Goal: Information Seeking & Learning: Learn about a topic

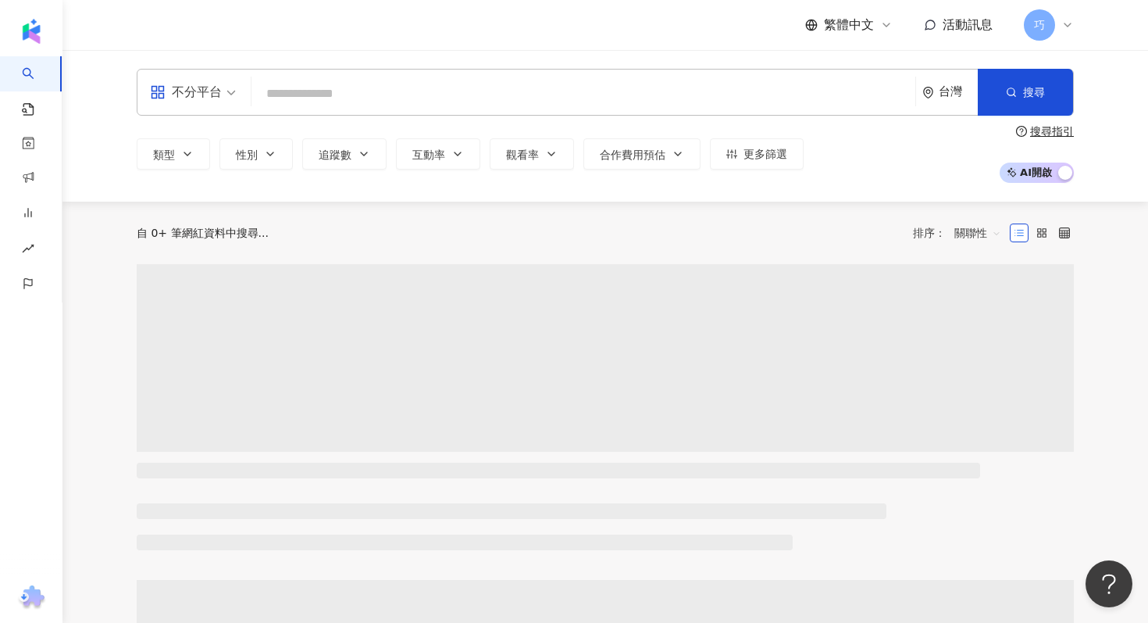
click at [433, 97] on input "search" at bounding box center [583, 94] width 651 height 30
type input "*"
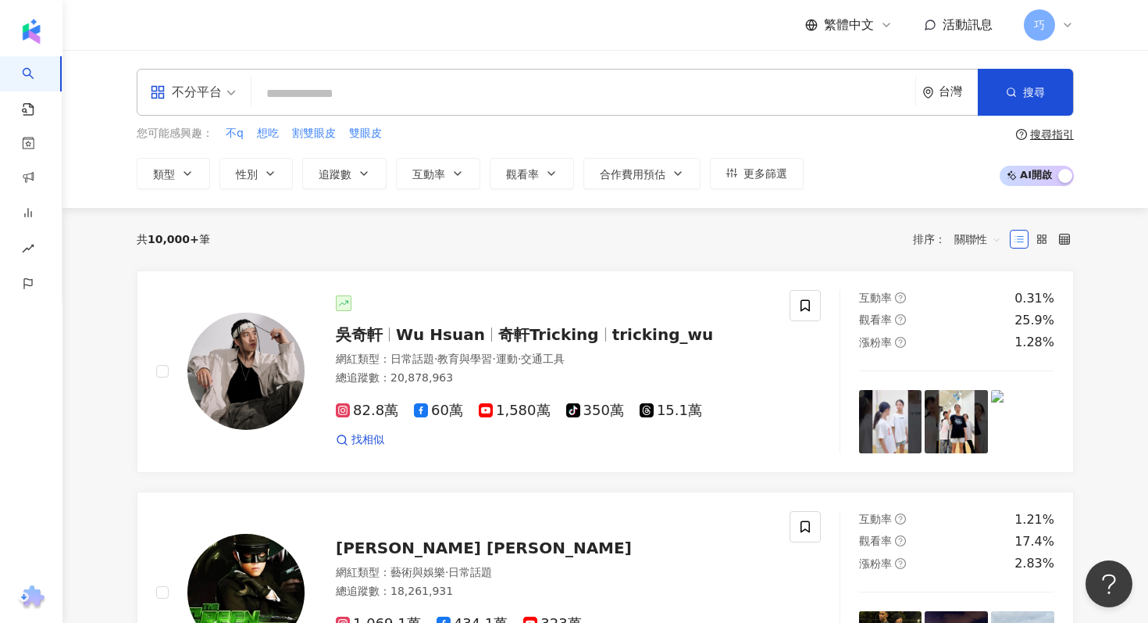
type input "*"
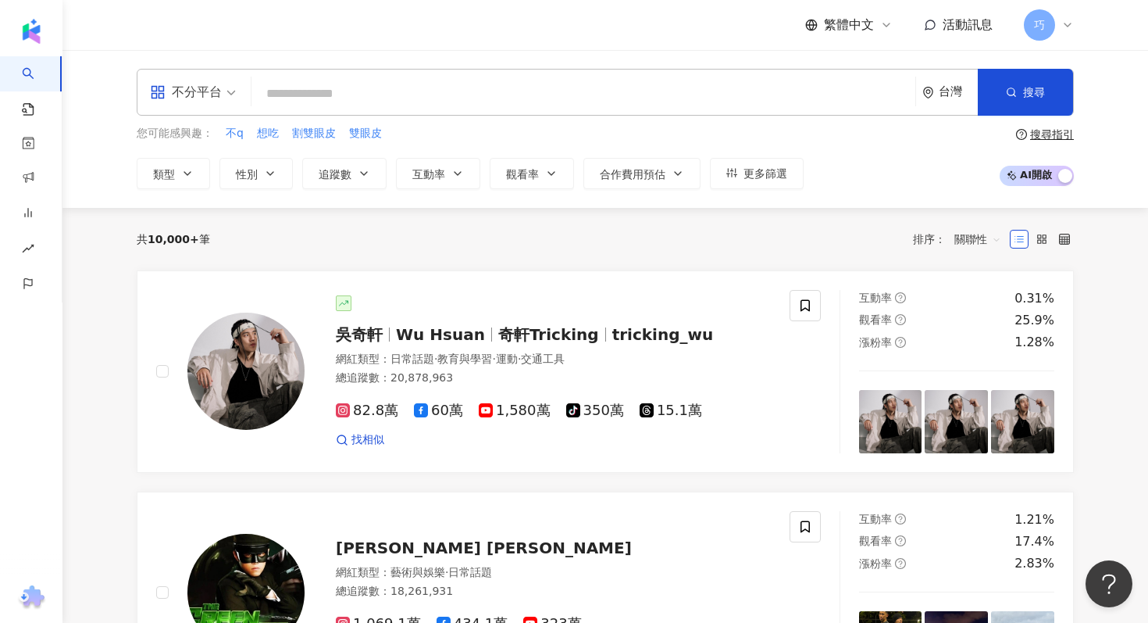
type input "*"
type input "***"
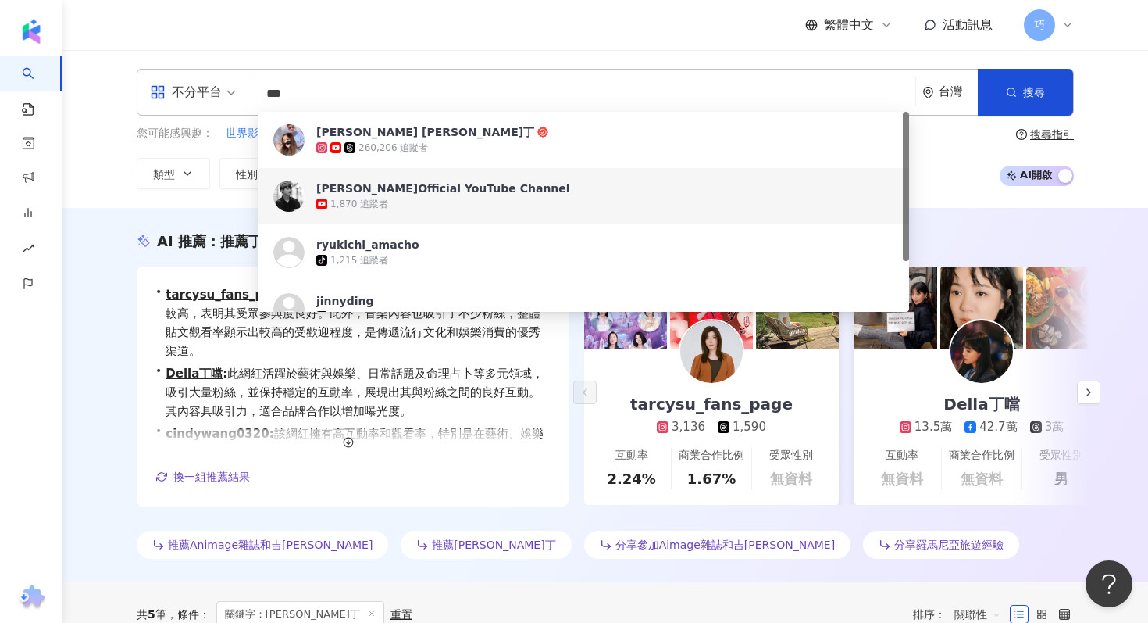
click at [77, 401] on div "AI 推薦 ： 推薦丁噹的網紅 • tarcysu_fans_page : 此網紅專注於藝術與娛樂，且在這方面的互動率較高，表明其受眾參與度良好。此外，音樂內…" at bounding box center [605, 395] width 1086 height 374
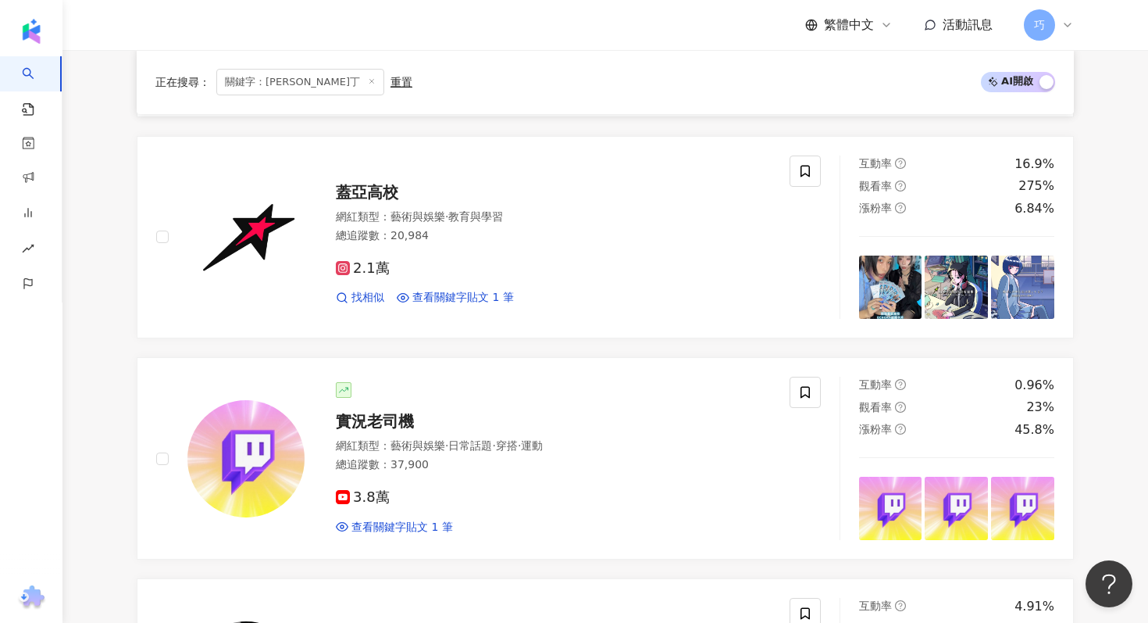
scroll to position [402, 0]
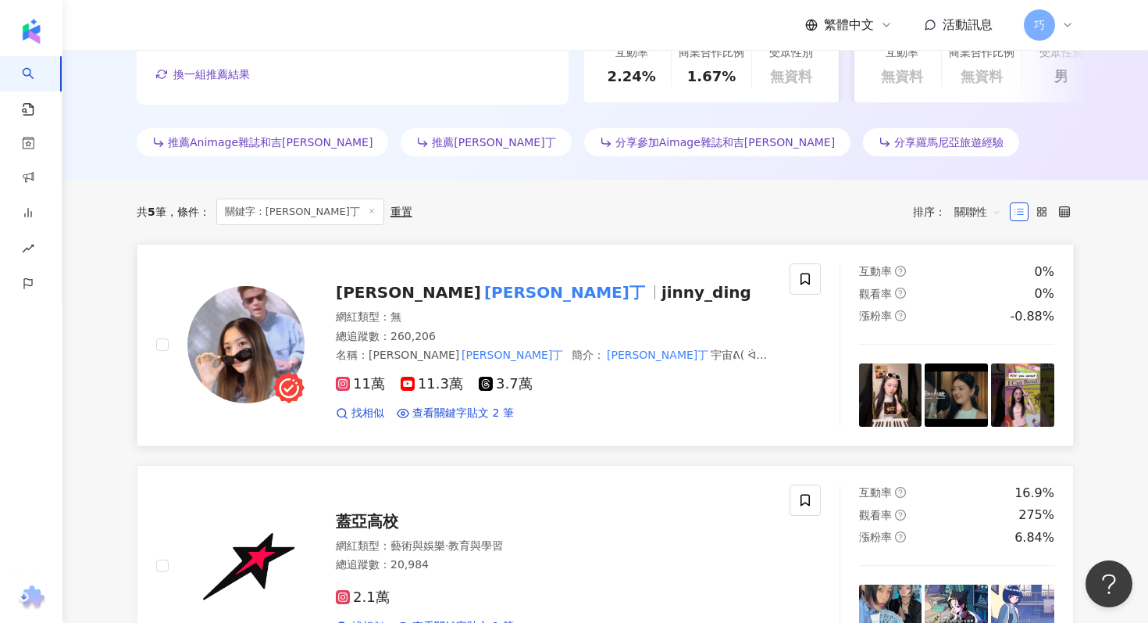
click at [662, 286] on span "jinny_ding" at bounding box center [707, 292] width 90 height 19
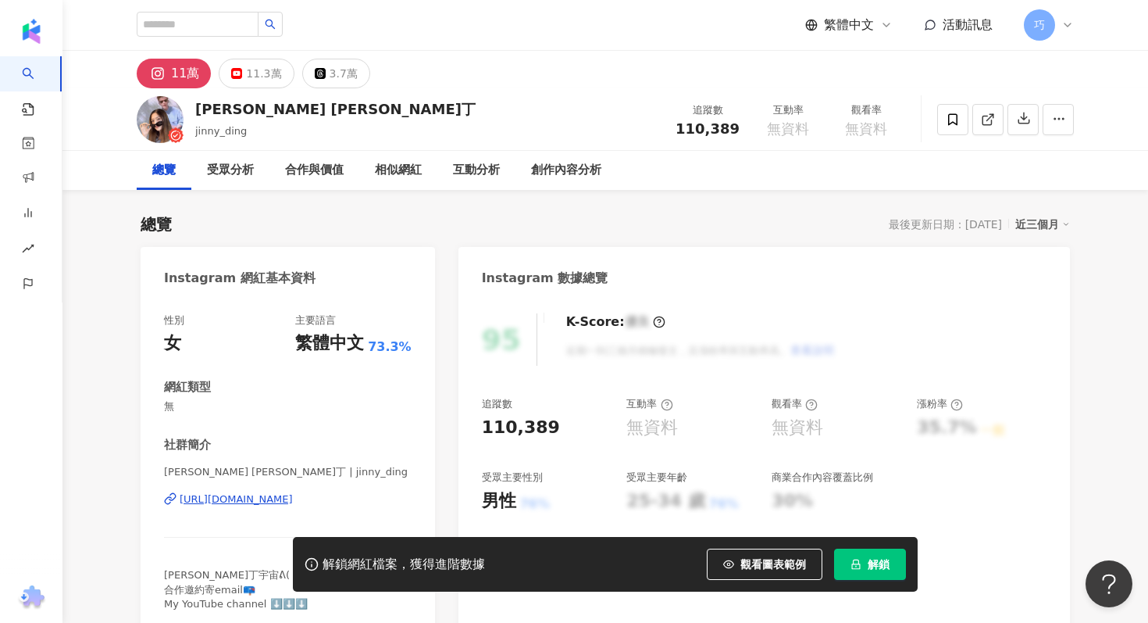
click at [880, 580] on div "解鎖網紅檔案，獲得進階數據 觀看圖表範例 解鎖" at bounding box center [605, 564] width 625 height 55
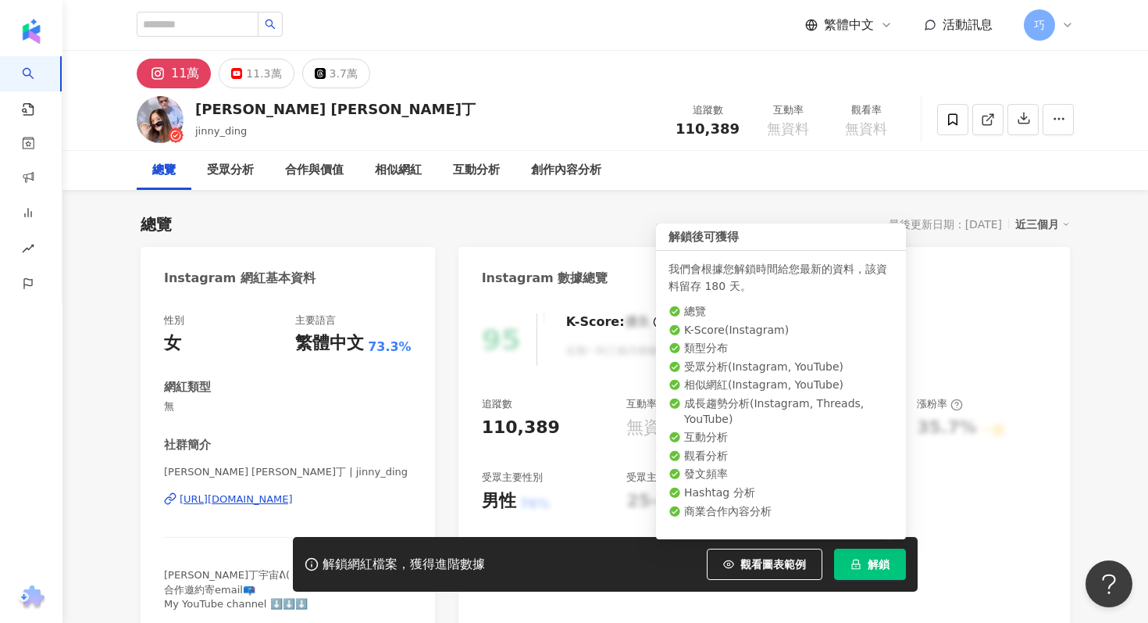
click at [891, 555] on button "解鎖" at bounding box center [870, 563] width 72 height 31
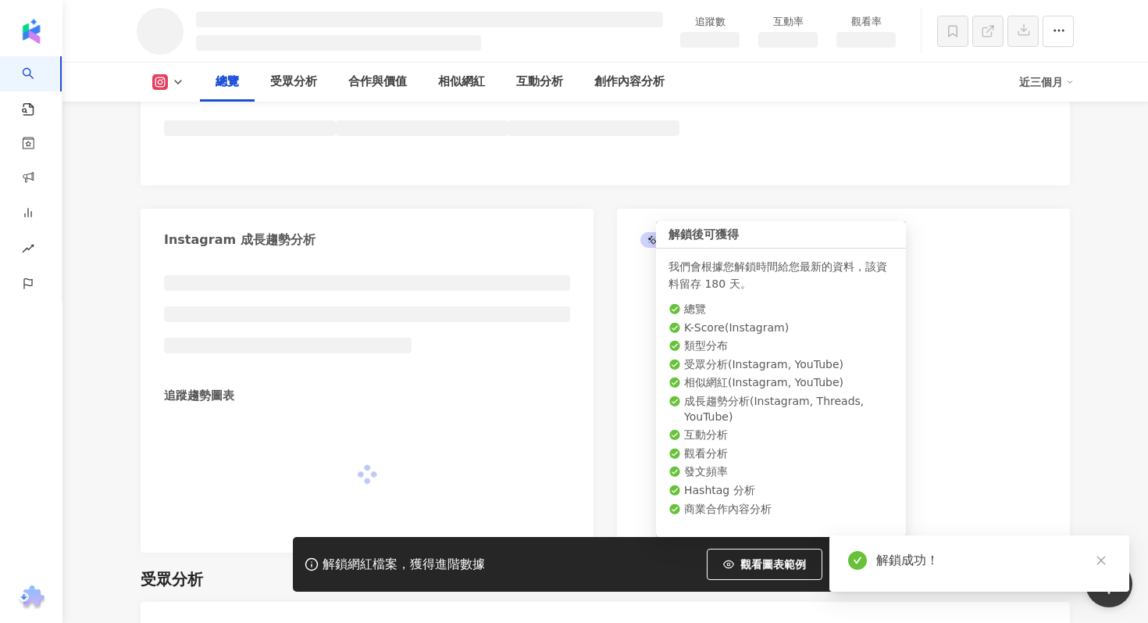
scroll to position [732, 0]
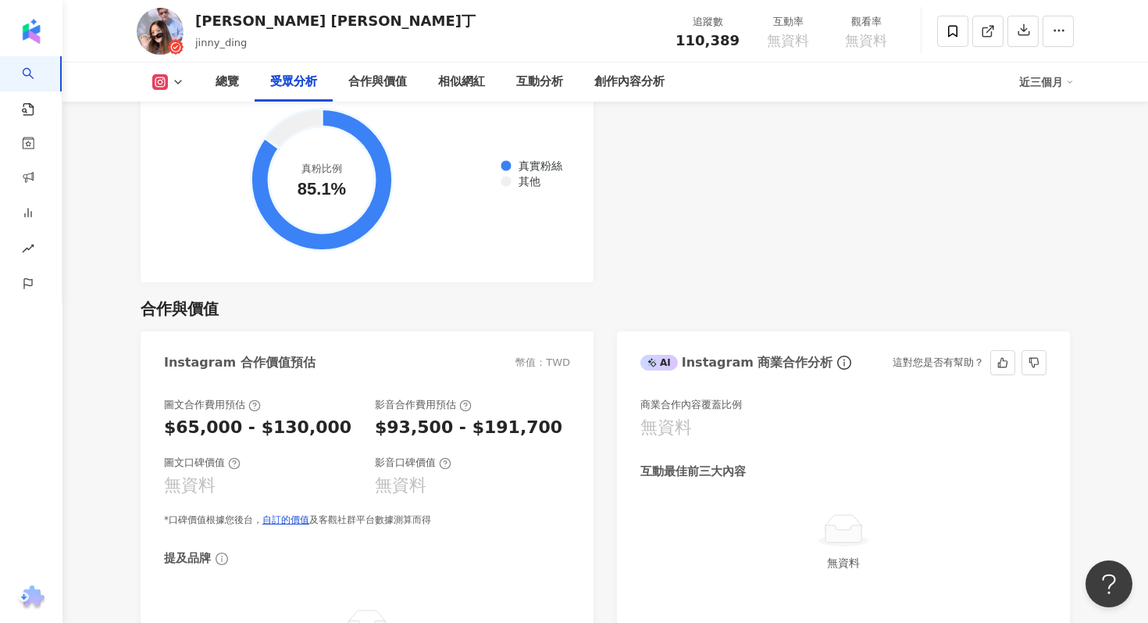
scroll to position [1911, 0]
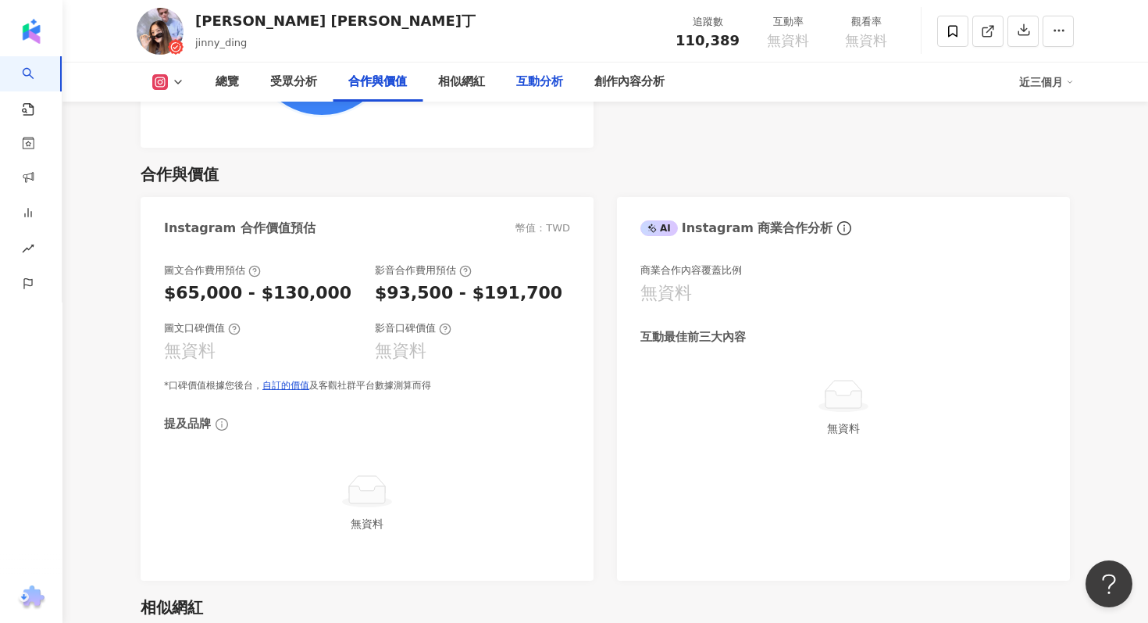
click at [556, 89] on div "互動分析" at bounding box center [539, 82] width 47 height 19
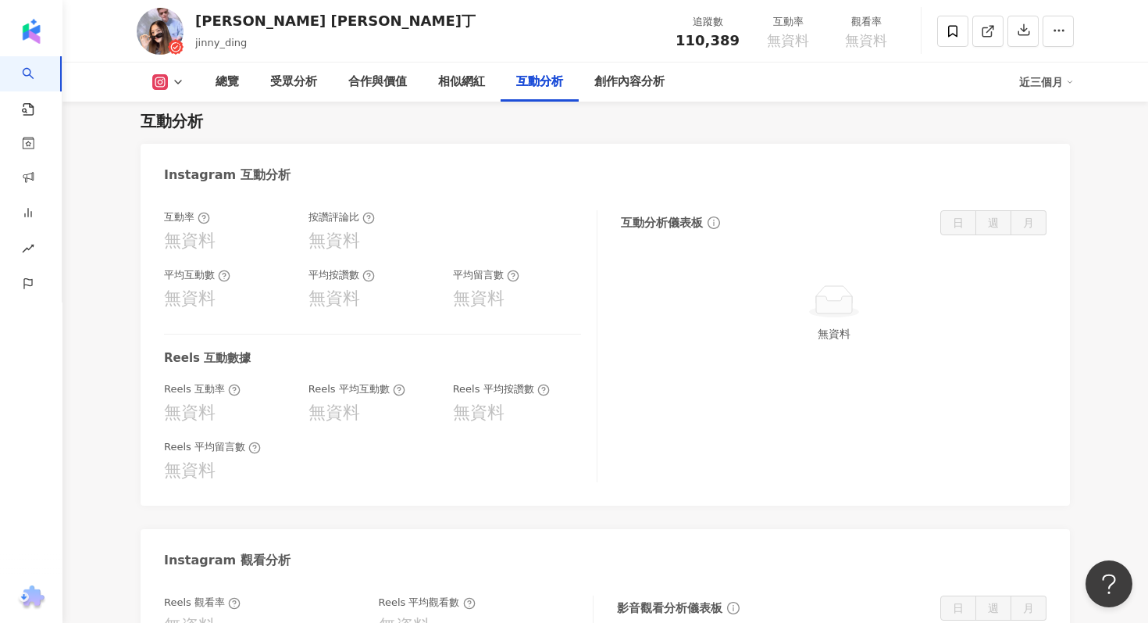
scroll to position [3075, 0]
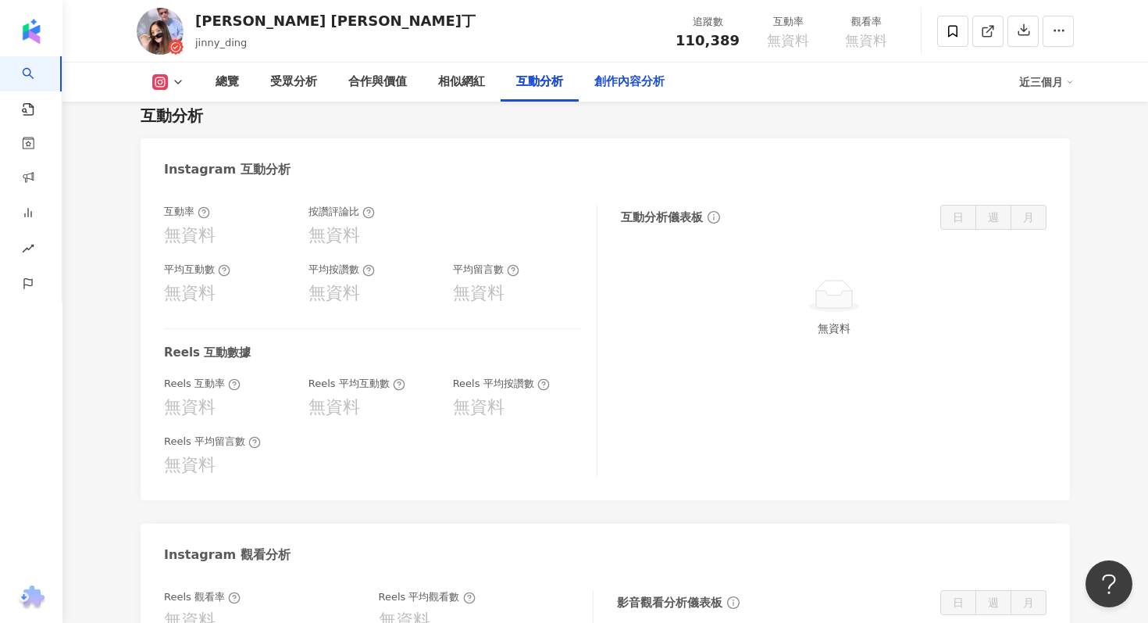
click at [634, 86] on div "創作內容分析" at bounding box center [629, 82] width 70 height 19
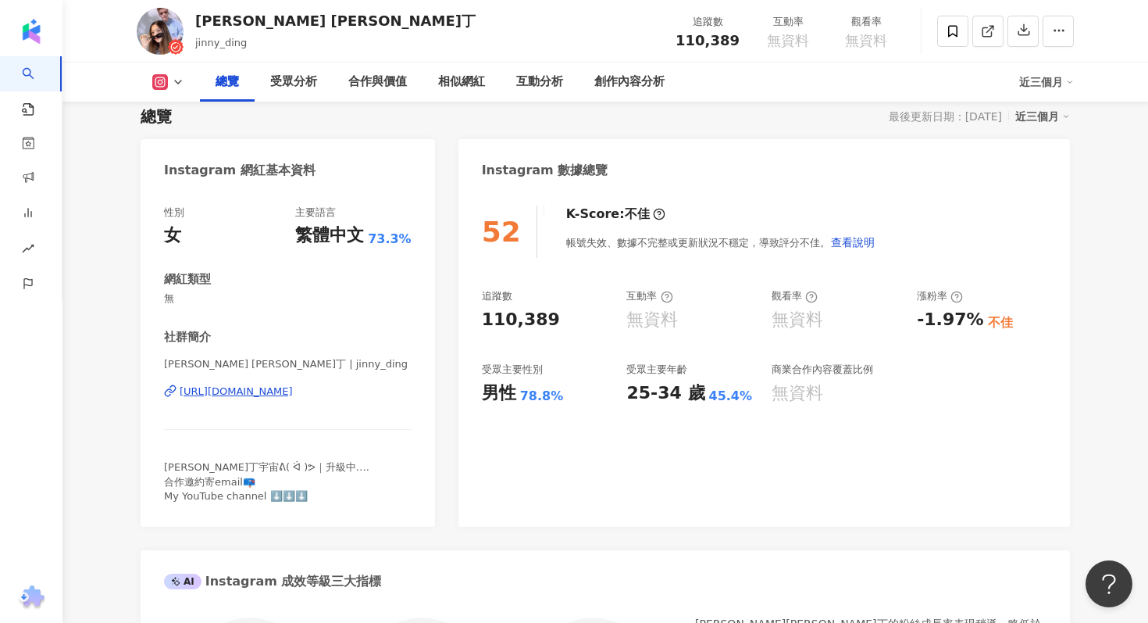
scroll to position [112, 0]
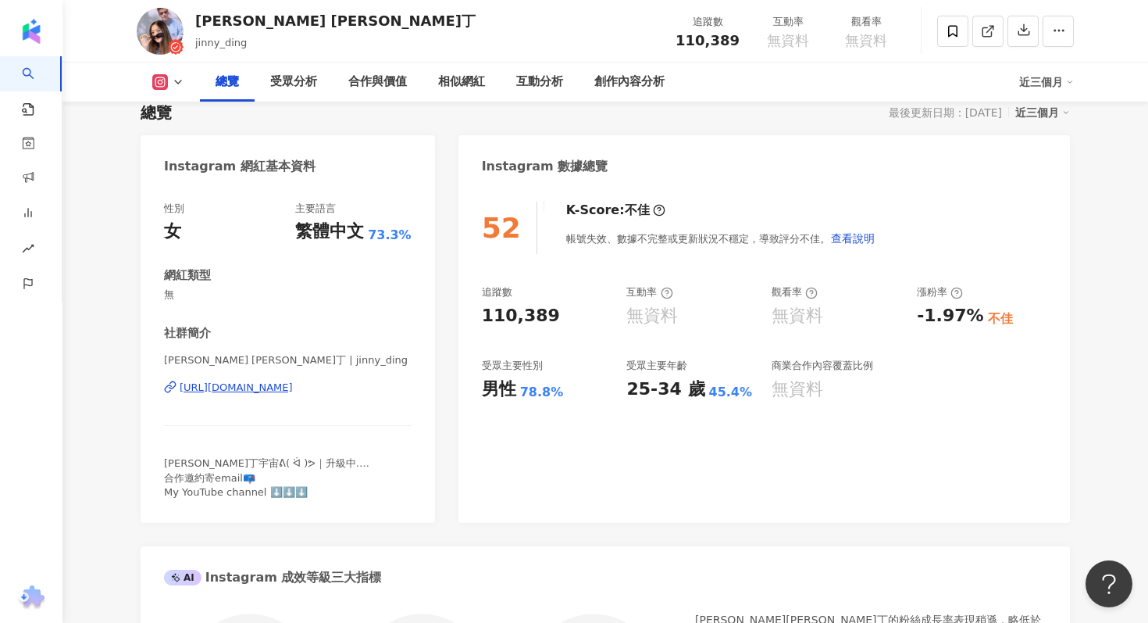
click at [293, 390] on div "[URL][DOMAIN_NAME]" at bounding box center [236, 387] width 113 height 14
